Goal: Register for event/course

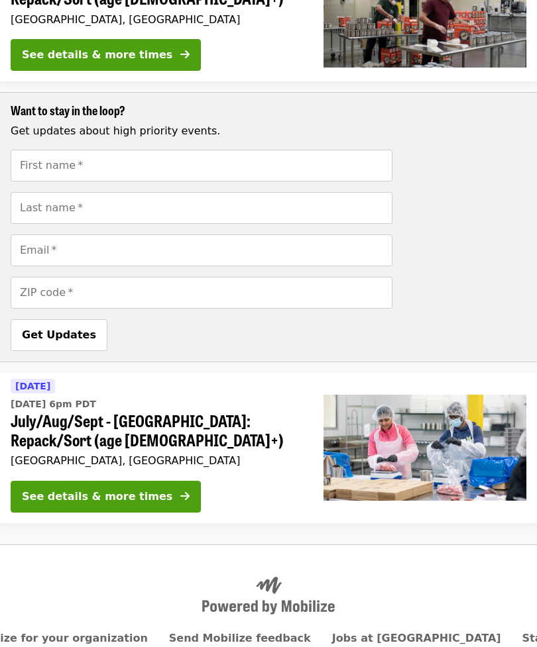
scroll to position [535, 0]
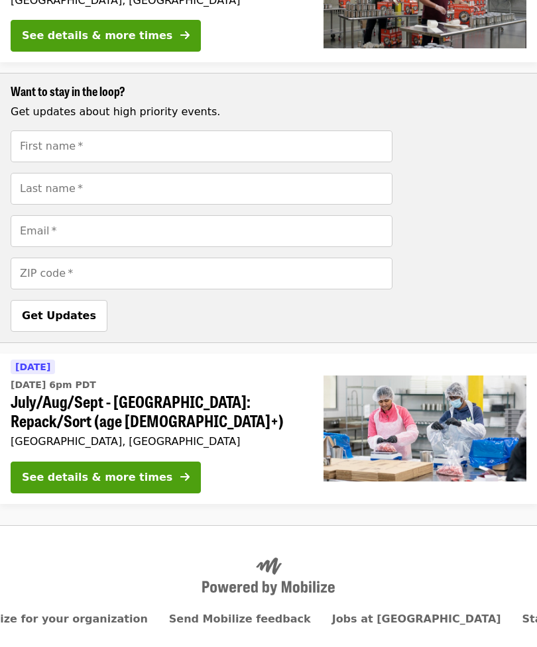
click at [124, 470] on div "See details & more times" at bounding box center [97, 478] width 150 height 16
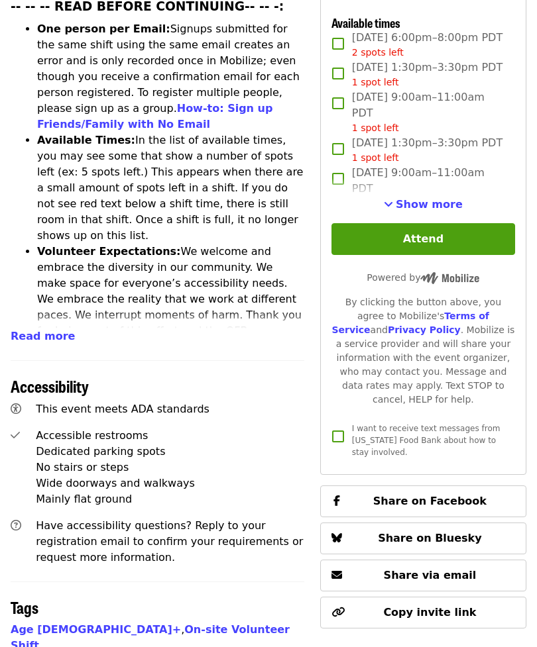
scroll to position [545, 0]
click at [417, 211] on span "Show more" at bounding box center [429, 204] width 67 height 13
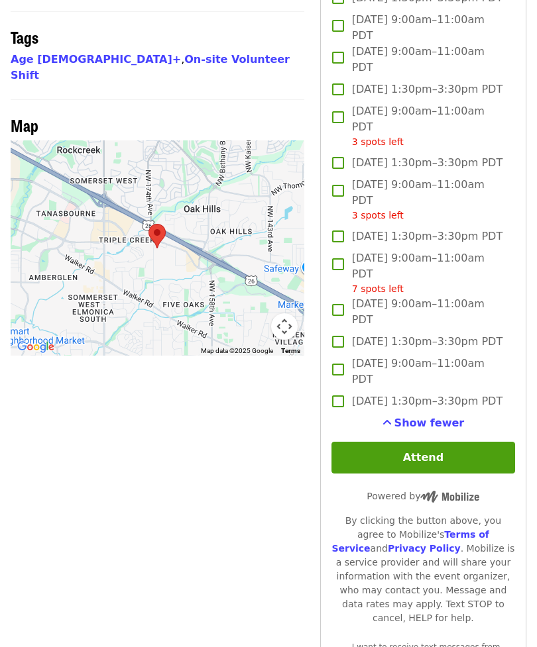
scroll to position [1116, 0]
click at [435, 474] on button "Attend" at bounding box center [423, 458] width 184 height 32
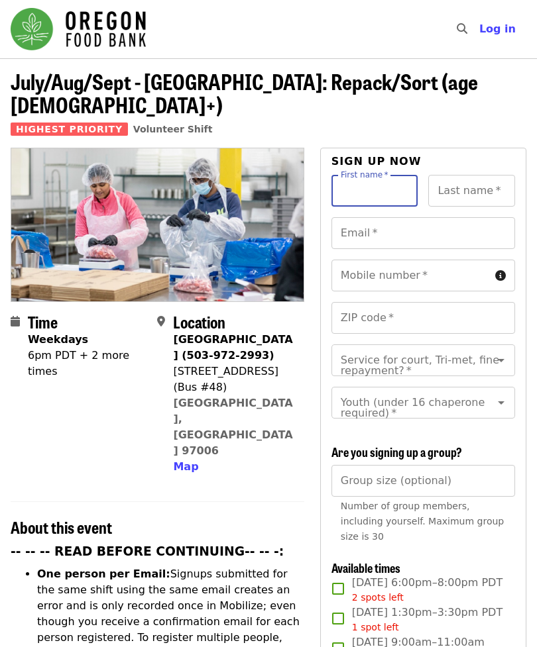
click at [501, 28] on span "Log in" at bounding box center [497, 29] width 36 height 13
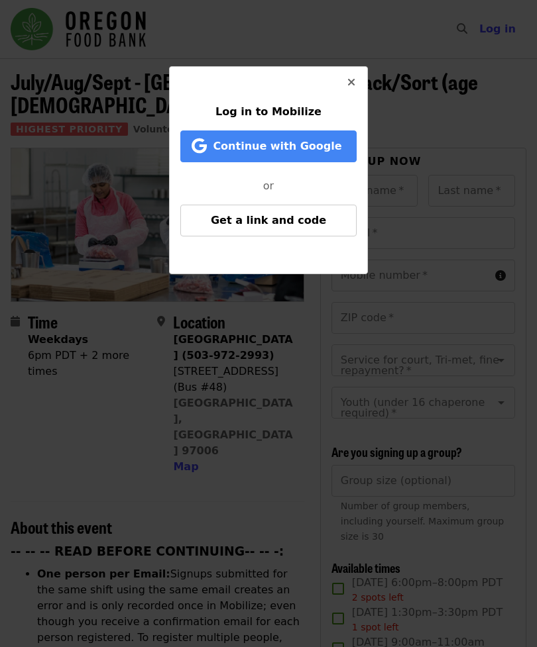
click at [280, 227] on button "Get a link and code" at bounding box center [268, 221] width 176 height 32
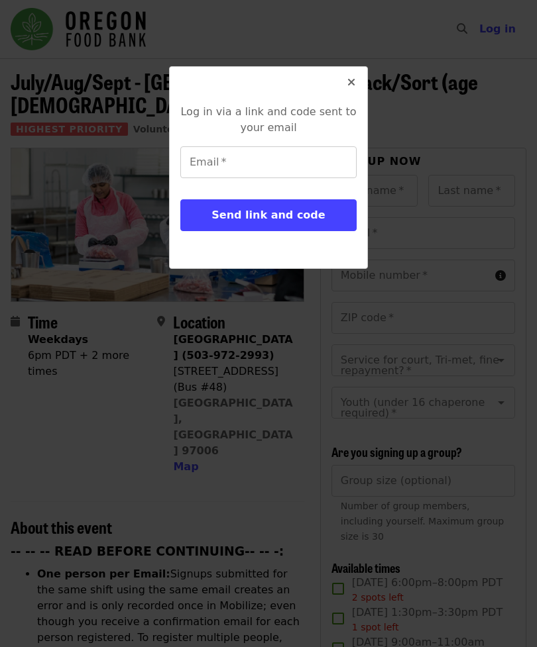
click at [214, 167] on div "Email   * Email *" at bounding box center [268, 162] width 176 height 32
type input "**********"
click at [283, 213] on span "Send link and code" at bounding box center [267, 215] width 113 height 13
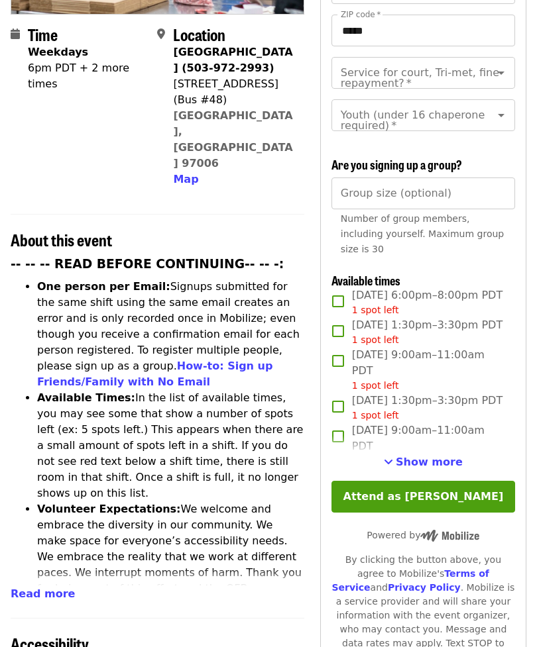
scroll to position [298, 0]
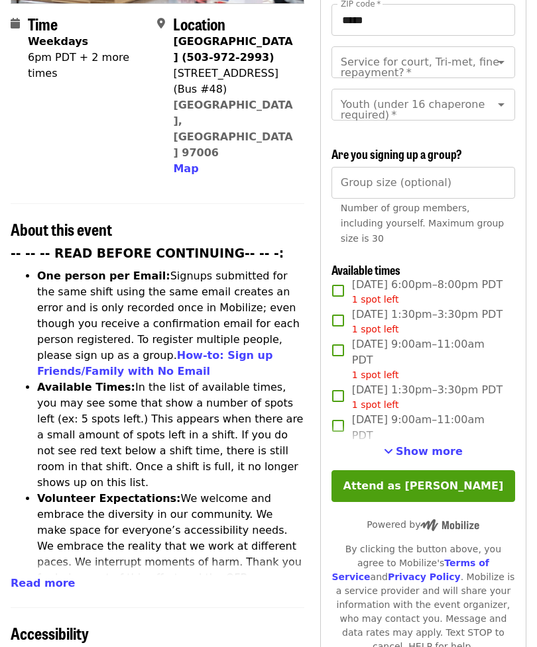
click at [447, 494] on button "Attend as [PERSON_NAME]" at bounding box center [423, 487] width 184 height 32
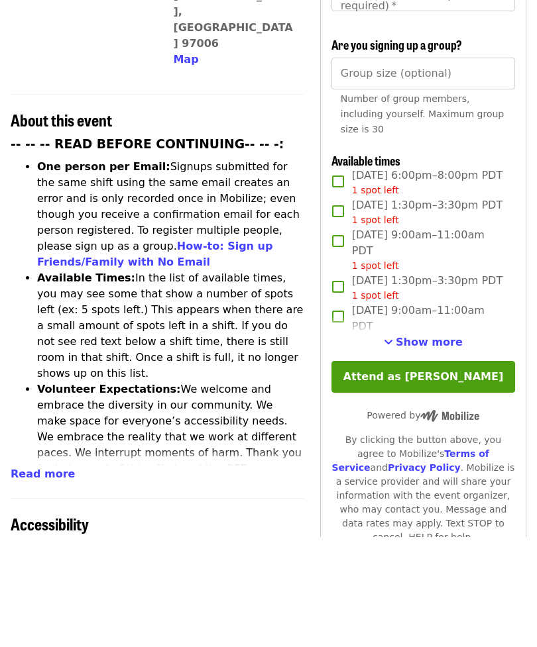
click at [447, 446] on span "Show more" at bounding box center [429, 452] width 67 height 13
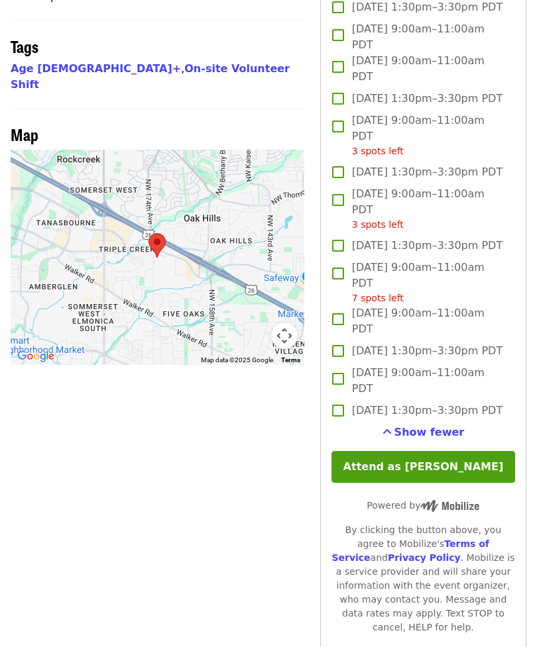
scroll to position [1105, 0]
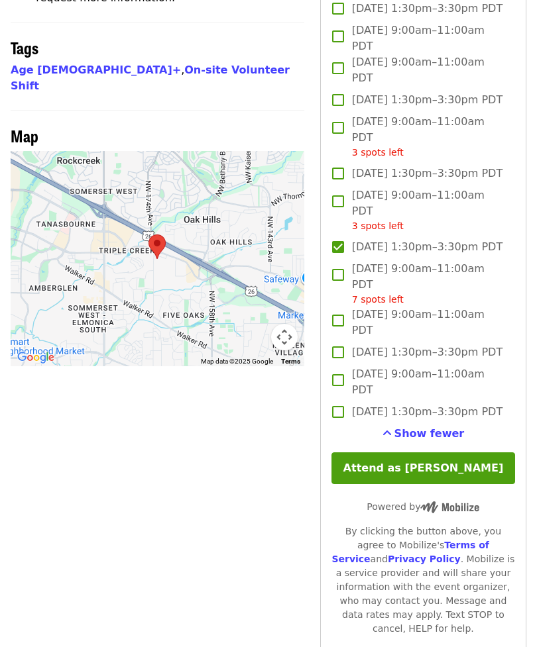
click at [435, 484] on button "Attend as [PERSON_NAME]" at bounding box center [423, 469] width 184 height 32
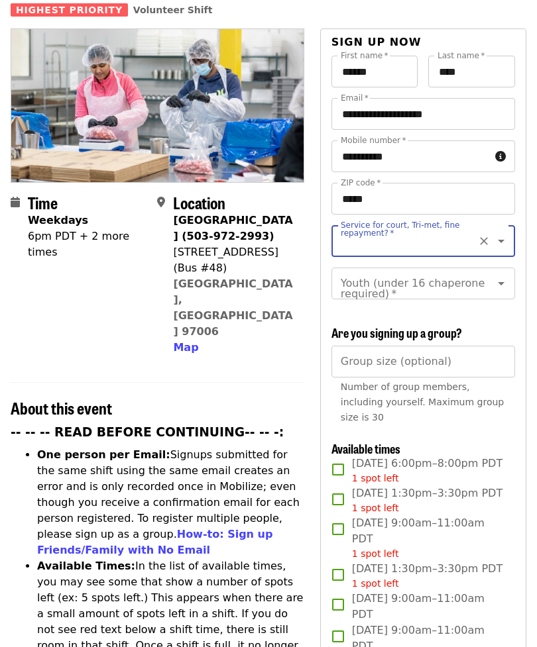
click at [505, 233] on icon "Open" at bounding box center [501, 241] width 16 height 16
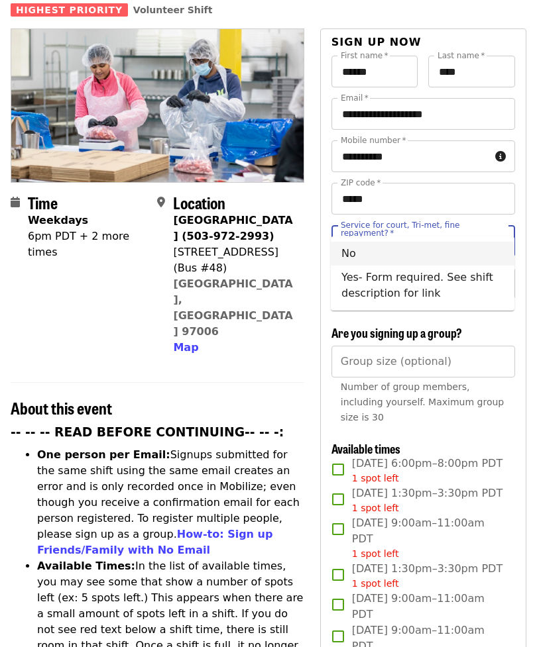
click at [358, 254] on li "No" at bounding box center [423, 254] width 184 height 24
type input "**"
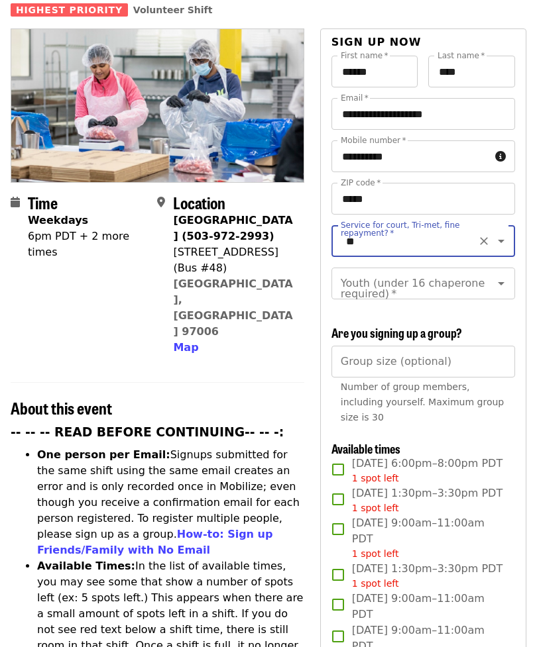
click at [498, 276] on icon "Open" at bounding box center [501, 284] width 16 height 16
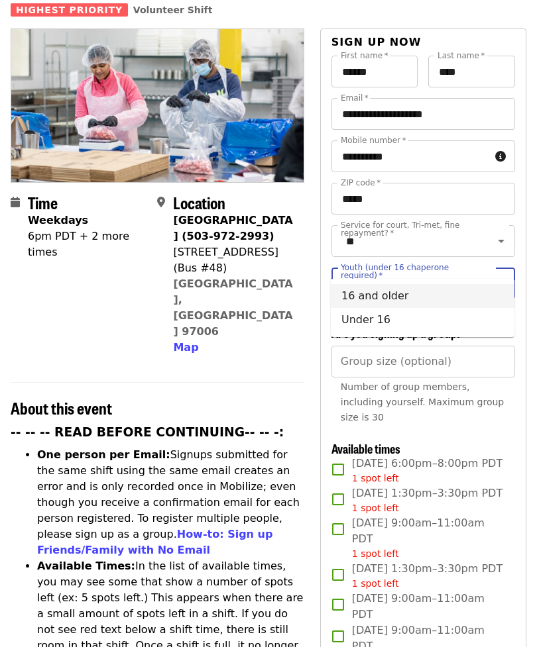
click at [411, 295] on li "16 and older" at bounding box center [423, 296] width 184 height 24
type input "**********"
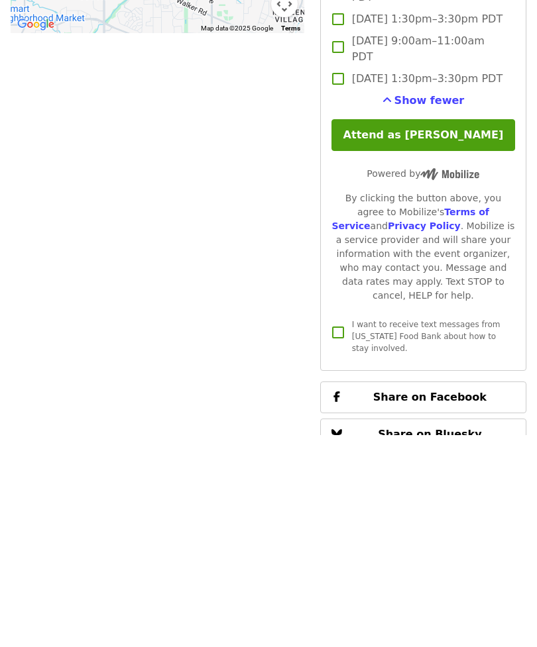
click at [448, 331] on button "Attend as Evelyn" at bounding box center [423, 347] width 184 height 32
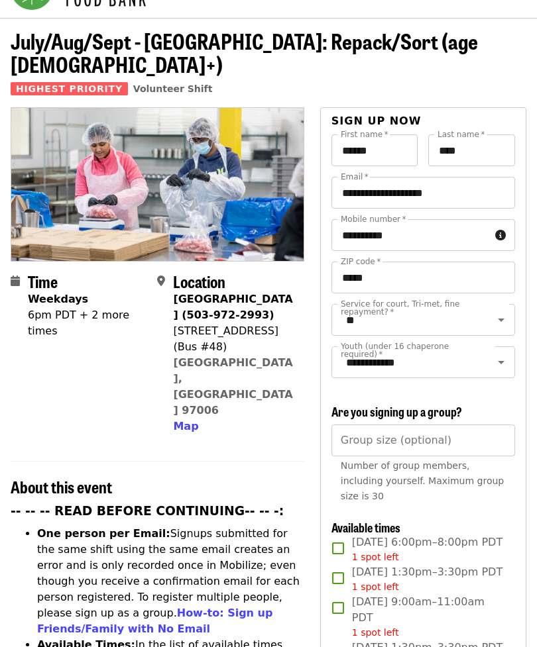
scroll to position [0, 0]
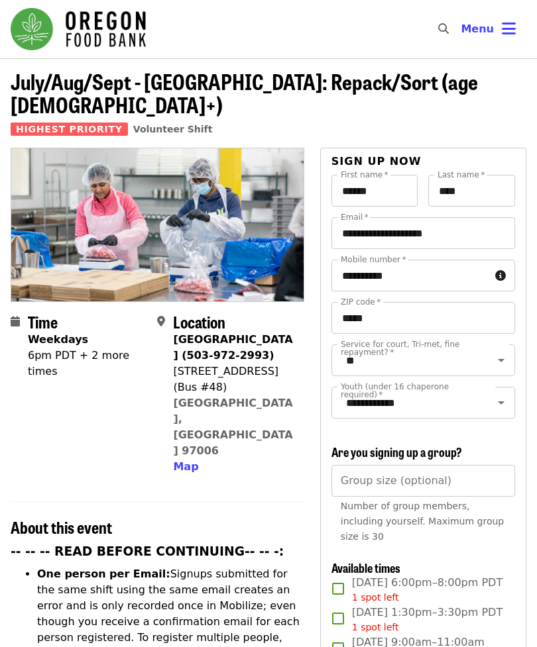
click at [510, 29] on icon "bars icon" at bounding box center [509, 28] width 14 height 19
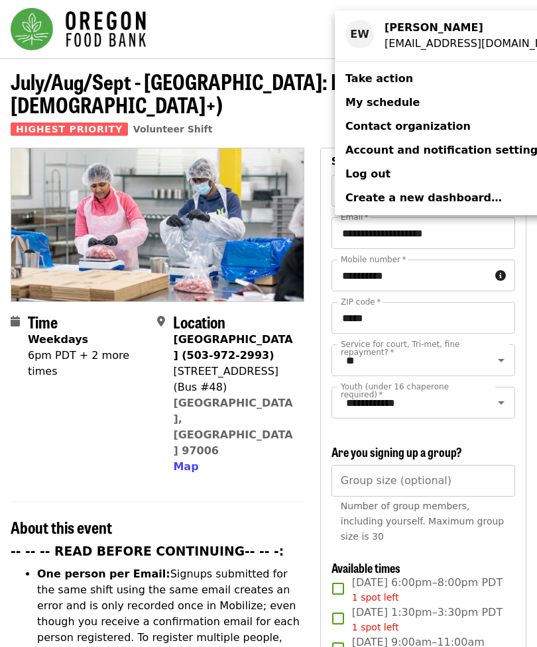
click at [396, 103] on span "My schedule" at bounding box center [382, 102] width 74 height 13
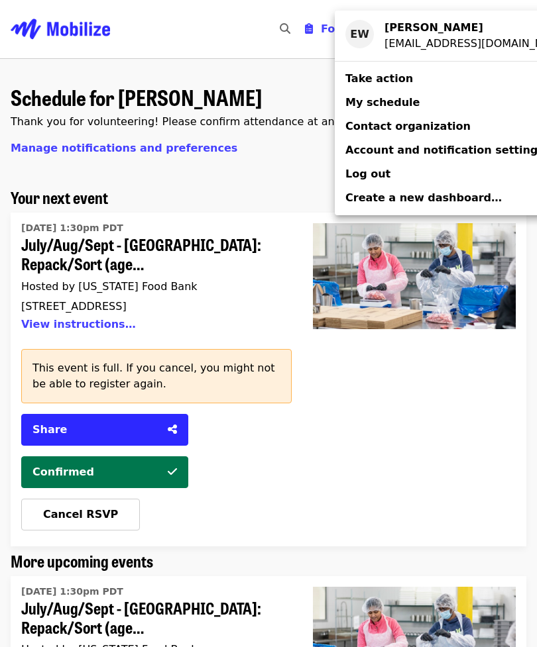
click at [430, 413] on div "Account menu" at bounding box center [268, 323] width 537 height 647
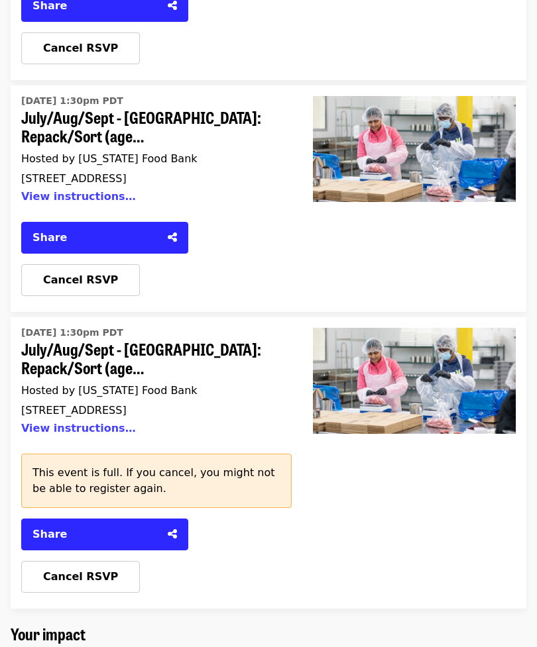
scroll to position [1484, 0]
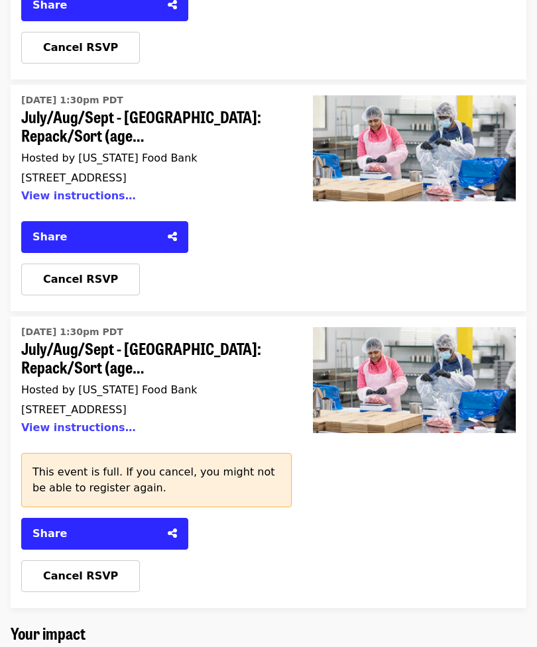
click at [91, 571] on span "Cancel RSVP" at bounding box center [80, 577] width 75 height 13
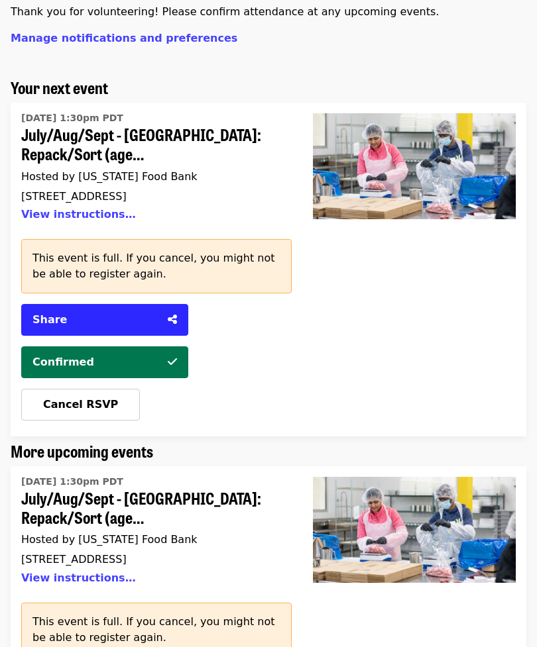
scroll to position [0, 0]
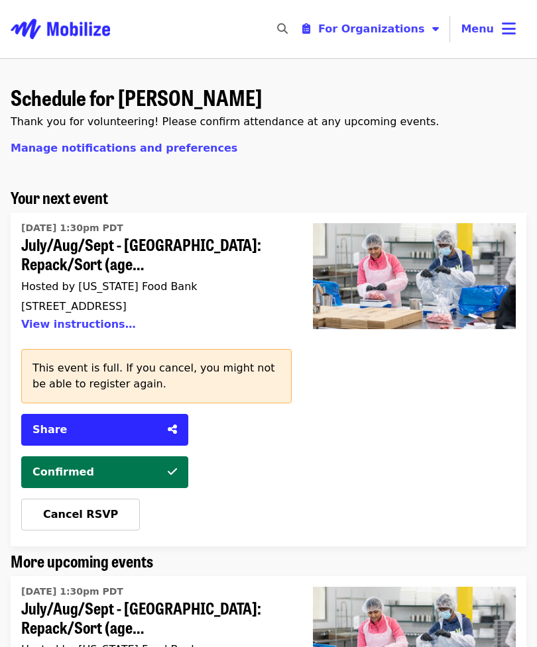
click at [512, 34] on icon "bars icon" at bounding box center [509, 28] width 14 height 19
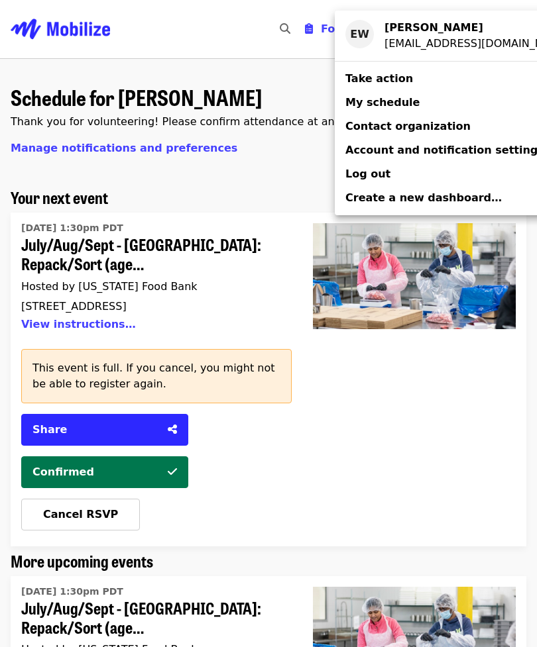
click at [375, 169] on span "Log out" at bounding box center [367, 174] width 45 height 13
